Goal: Task Accomplishment & Management: Manage account settings

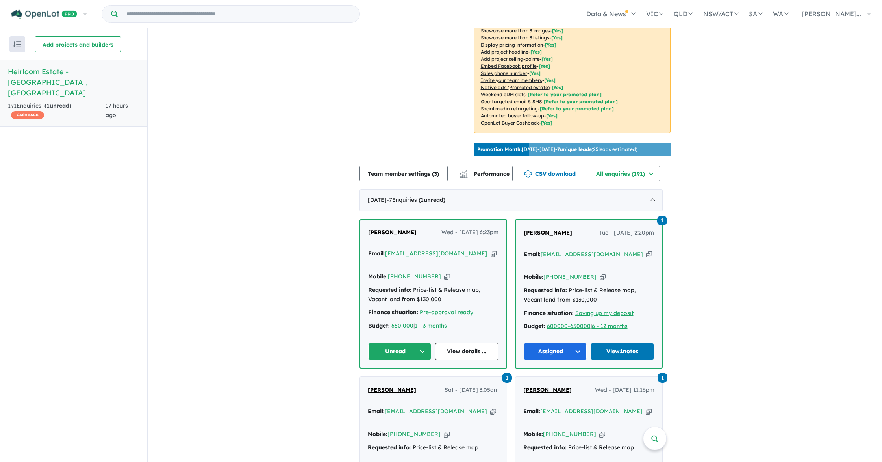
scroll to position [162, 0]
click at [469, 342] on link "View details ..." at bounding box center [466, 350] width 63 height 17
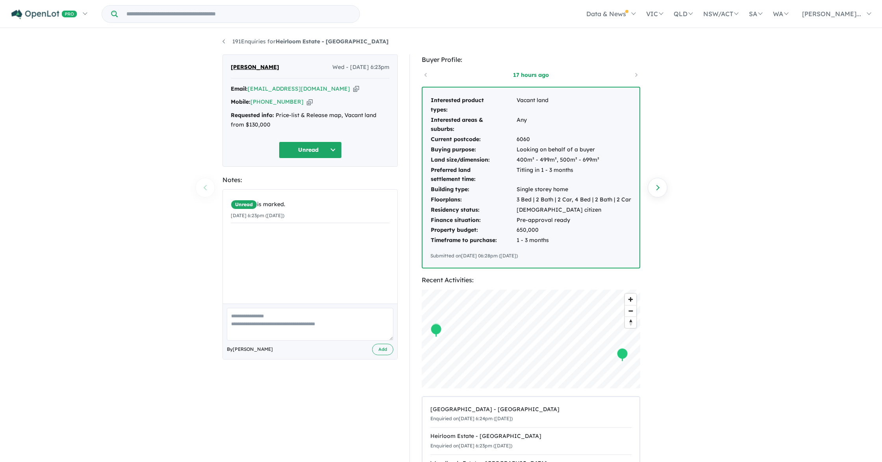
click at [304, 142] on button "Unread" at bounding box center [310, 149] width 63 height 17
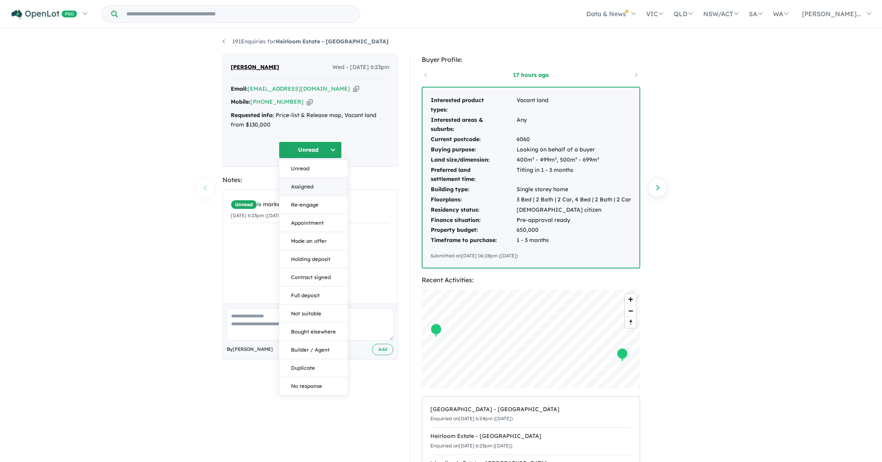
click at [310, 181] on button "Assigned" at bounding box center [313, 187] width 69 height 18
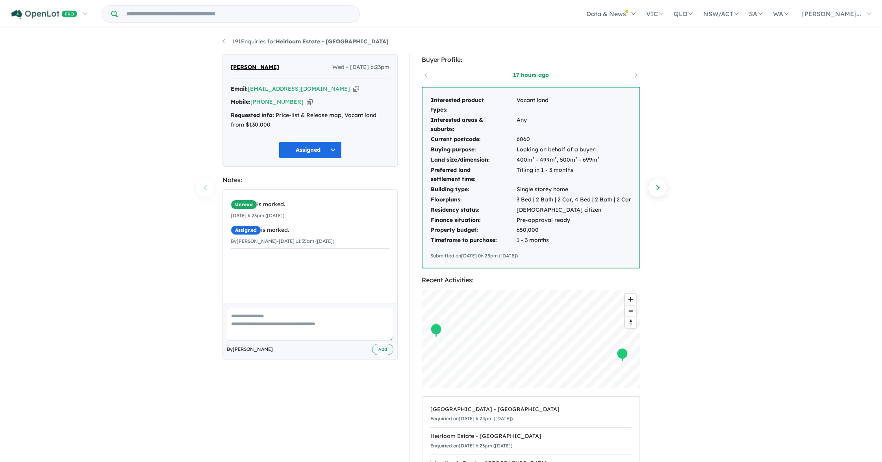
drag, startPoint x: 291, startPoint y: 311, endPoint x: 338, endPoint y: 295, distance: 49.5
click at [292, 311] on textarea at bounding box center [310, 324] width 167 height 33
type textarea "**********"
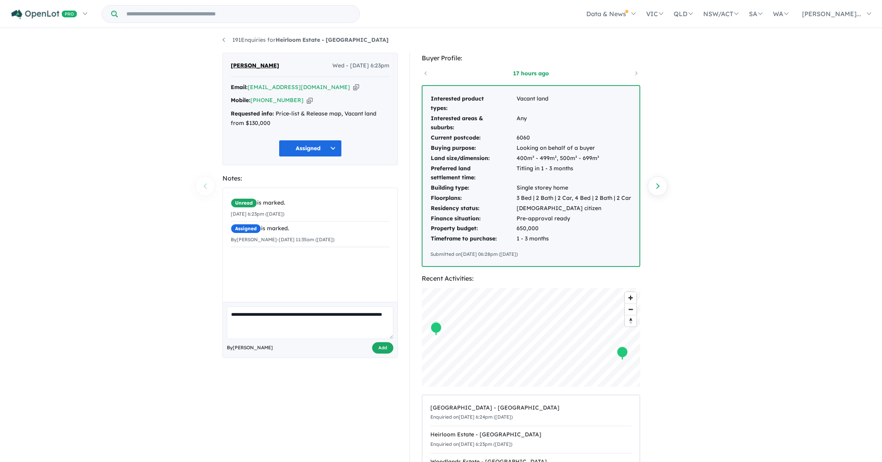
click at [374, 349] on button "Add" at bounding box center [382, 347] width 21 height 11
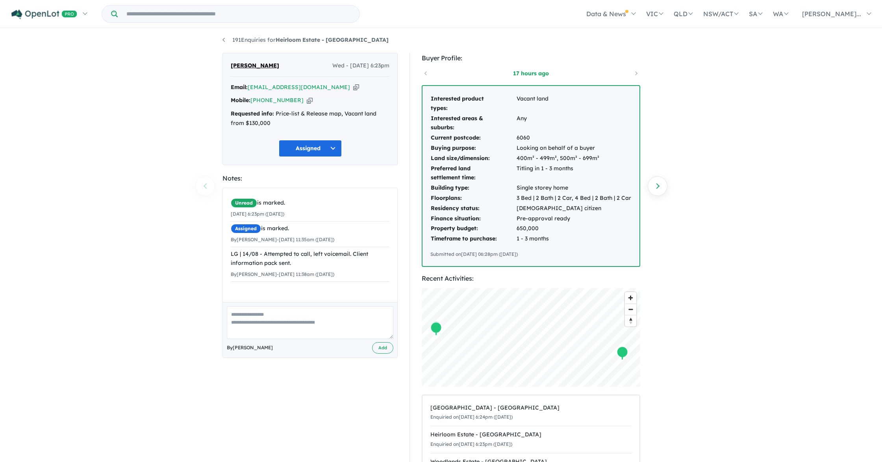
click at [353, 86] on icon "button" at bounding box center [356, 87] width 6 height 8
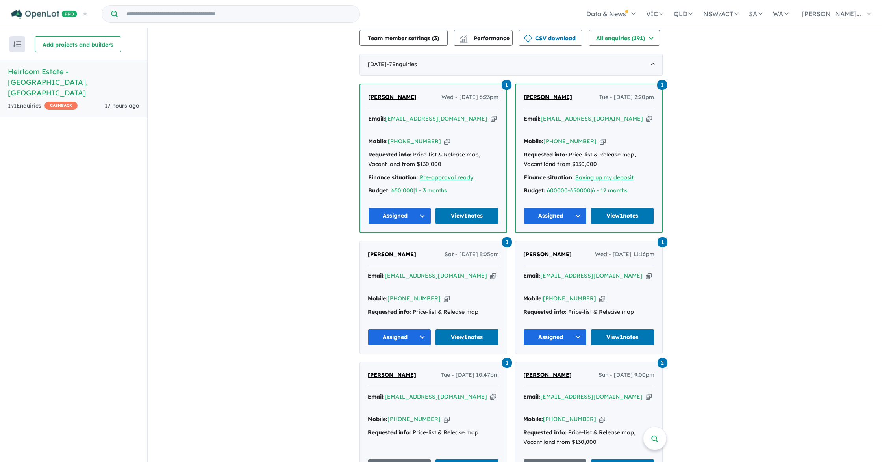
scroll to position [299, 0]
